Goal: Task Accomplishment & Management: Manage account settings

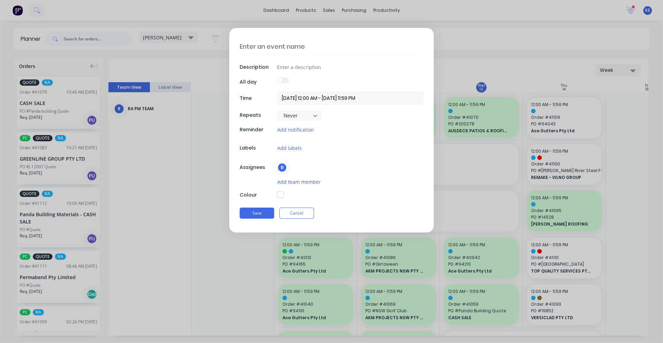
scroll to position [504, 0]
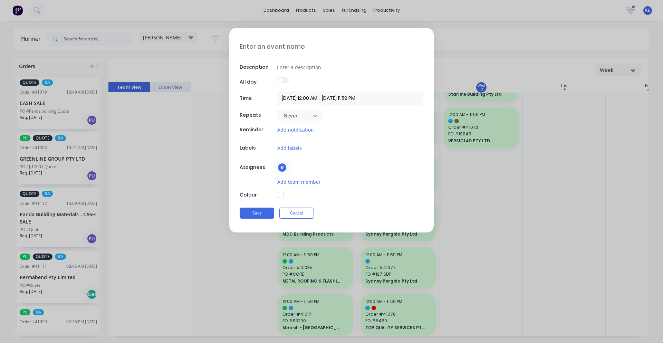
click at [288, 203] on div "Description All day Time 13/08/2025 12:00 AM - 13/08/2025 11:59 PM Repeats Neve…" at bounding box center [331, 130] width 204 height 204
click at [292, 211] on button "Cancel" at bounding box center [296, 213] width 35 height 11
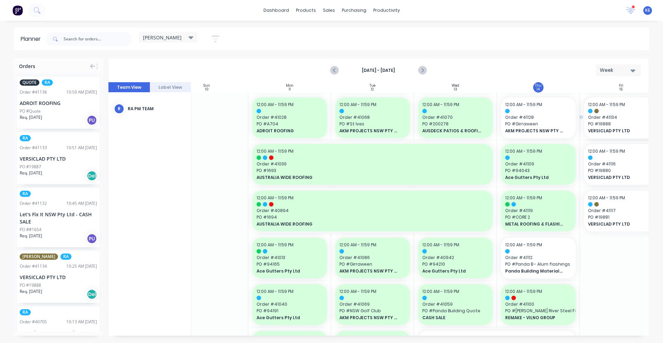
scroll to position [0, 35]
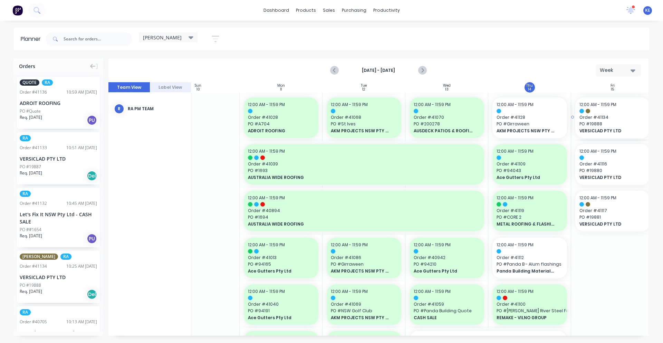
drag, startPoint x: 38, startPoint y: 277, endPoint x: 615, endPoint y: 225, distance: 578.7
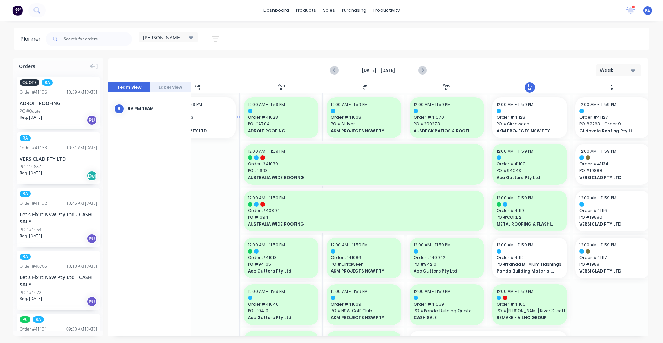
scroll to position [0, 29]
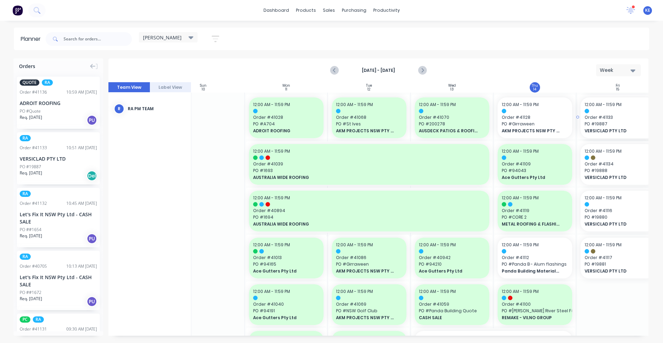
drag, startPoint x: 42, startPoint y: 160, endPoint x: 588, endPoint y: 207, distance: 547.6
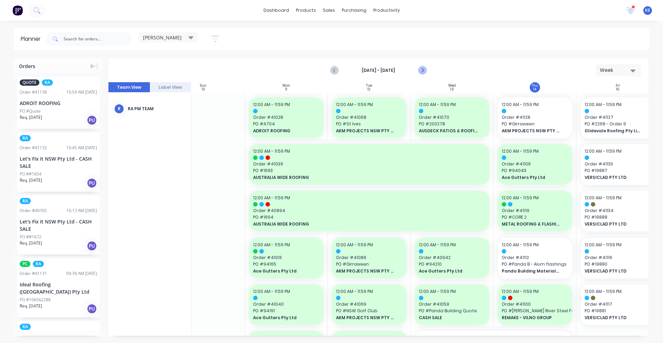
click at [427, 70] on button "Next page" at bounding box center [422, 71] width 14 height 14
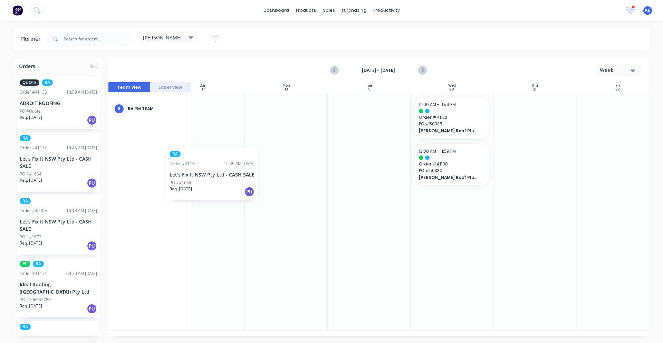
scroll to position [0, 26]
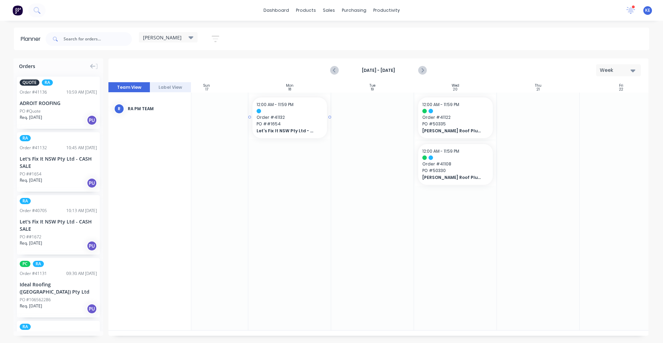
drag, startPoint x: 35, startPoint y: 170, endPoint x: 266, endPoint y: 138, distance: 232.9
drag, startPoint x: 59, startPoint y: 163, endPoint x: 304, endPoint y: 166, distance: 245.6
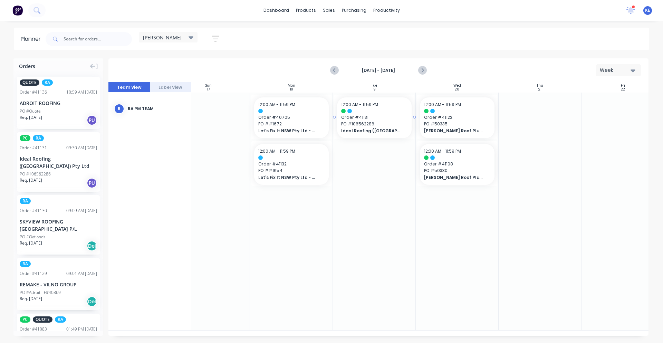
drag, startPoint x: 68, startPoint y: 175, endPoint x: 392, endPoint y: 155, distance: 324.6
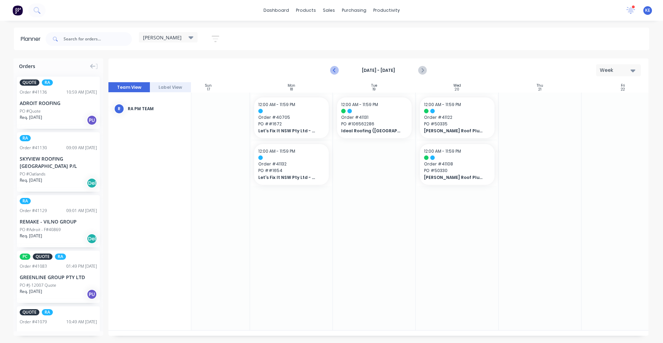
click at [328, 71] on button "Previous page" at bounding box center [335, 71] width 14 height 14
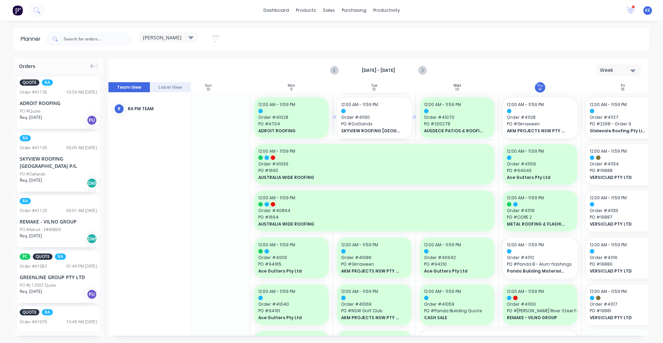
scroll to position [0, 22]
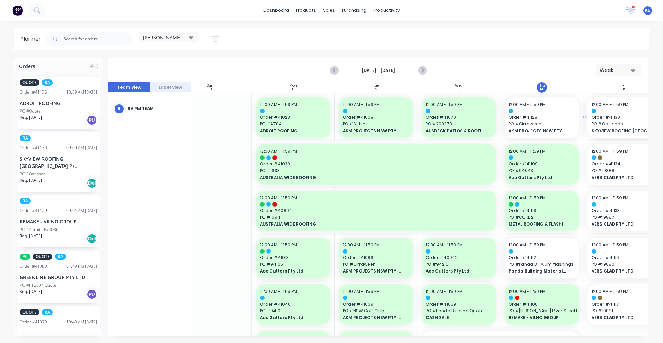
drag, startPoint x: 63, startPoint y: 178, endPoint x: 606, endPoint y: 139, distance: 545.0
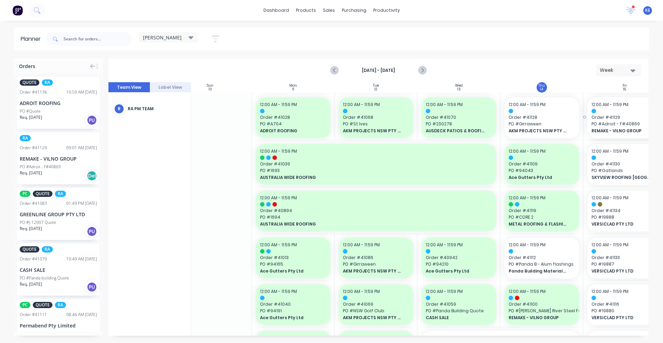
drag, startPoint x: 46, startPoint y: 166, endPoint x: 601, endPoint y: 155, distance: 555.1
